Goal: Task Accomplishment & Management: Use online tool/utility

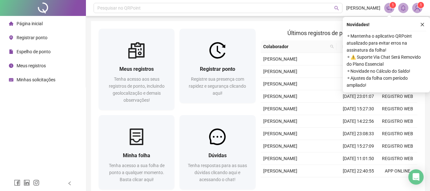
click at [274, 28] on div "Meus registros Tenha acesso aos seus registros de ponto, incluindo geolocalizaç…" at bounding box center [258, 110] width 334 height 178
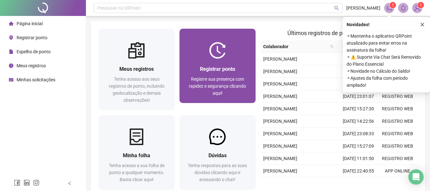
click at [213, 55] on img at bounding box center [217, 50] width 17 height 17
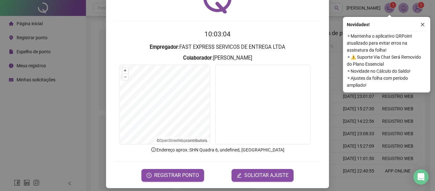
scroll to position [44, 0]
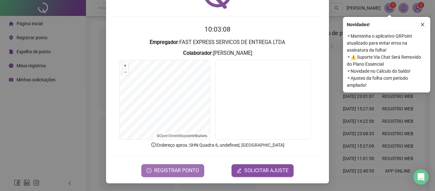
click at [190, 166] on button "REGISTRAR PONTO" at bounding box center [172, 170] width 63 height 13
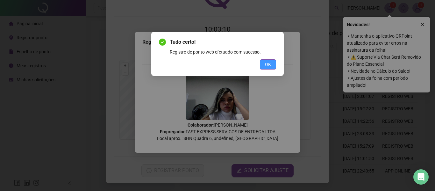
click at [269, 66] on span "OK" at bounding box center [268, 64] width 6 height 7
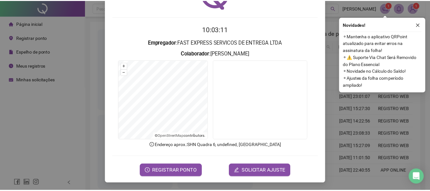
scroll to position [0, 0]
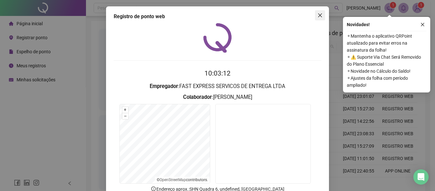
click at [317, 13] on icon "close" at bounding box center [319, 15] width 5 height 5
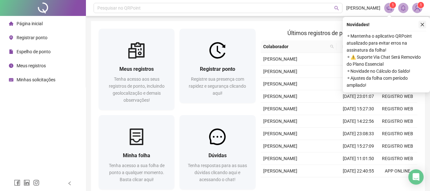
click at [422, 25] on icon "close" at bounding box center [422, 24] width 4 height 4
